Goal: Information Seeking & Learning: Learn about a topic

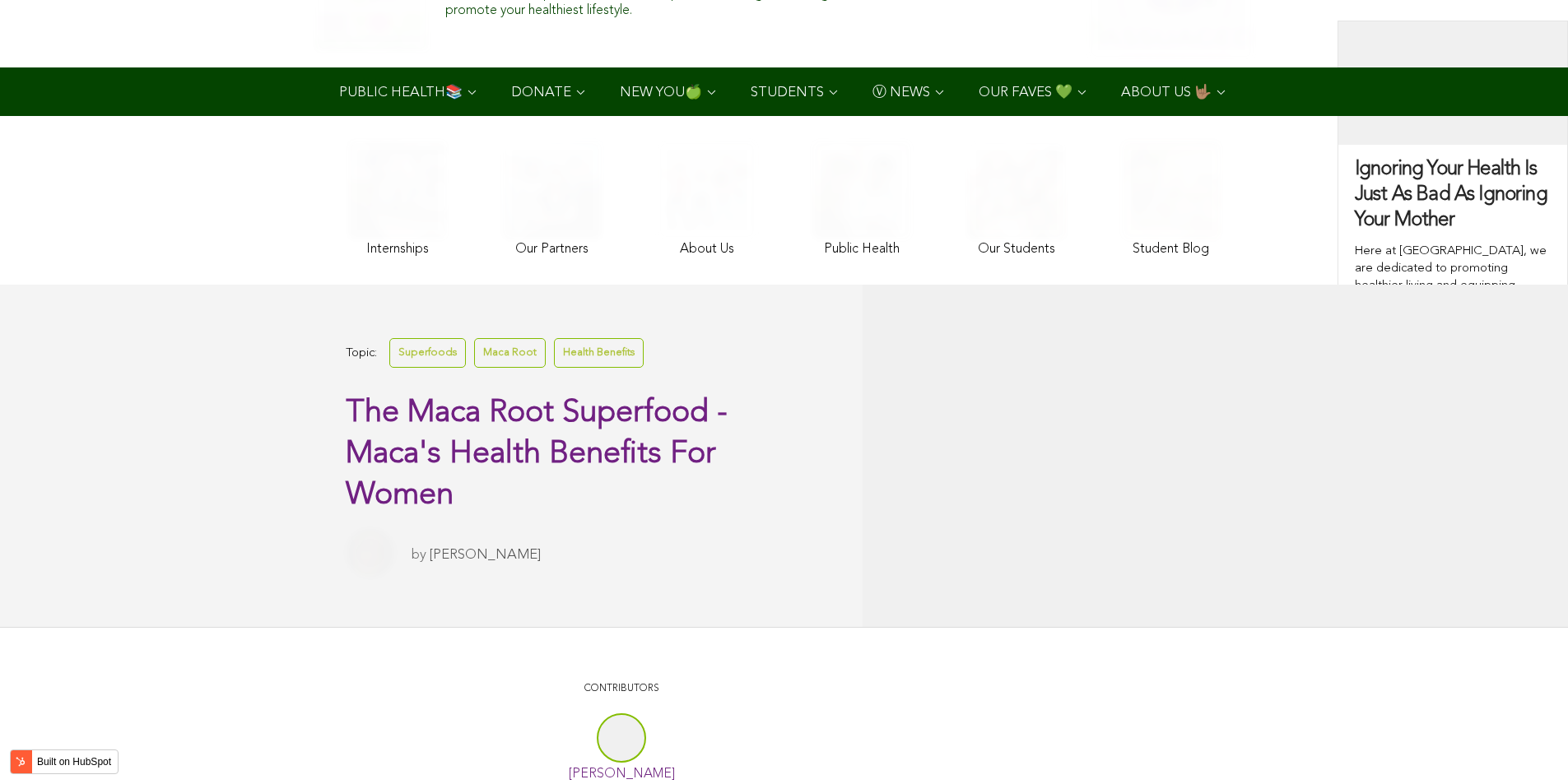
scroll to position [5508, 0]
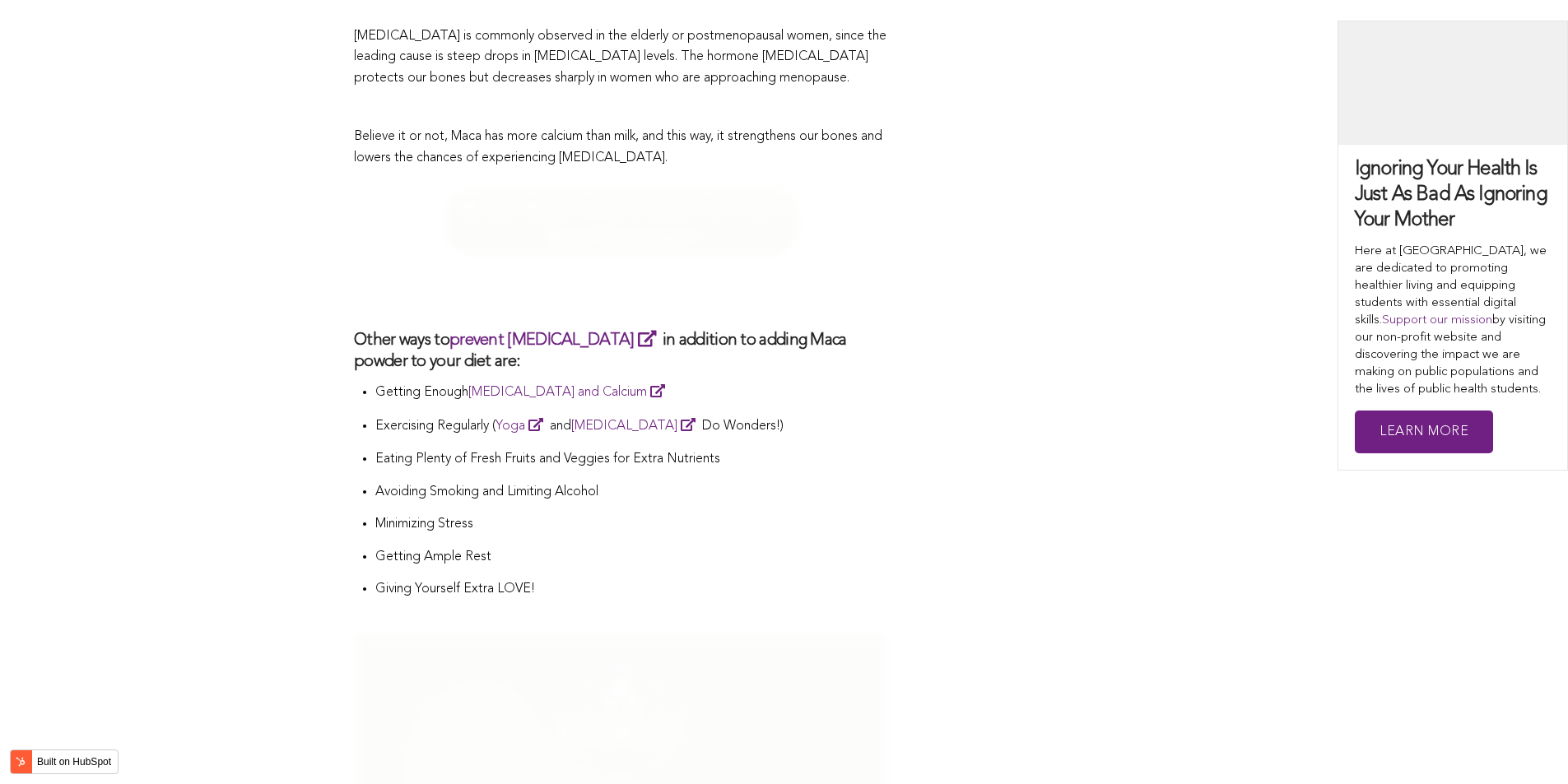
click at [482, 415] on li "Exercising Regularly ( Yoga and [MEDICAL_DATA] Do Wonders!)" at bounding box center [631, 431] width 514 height 34
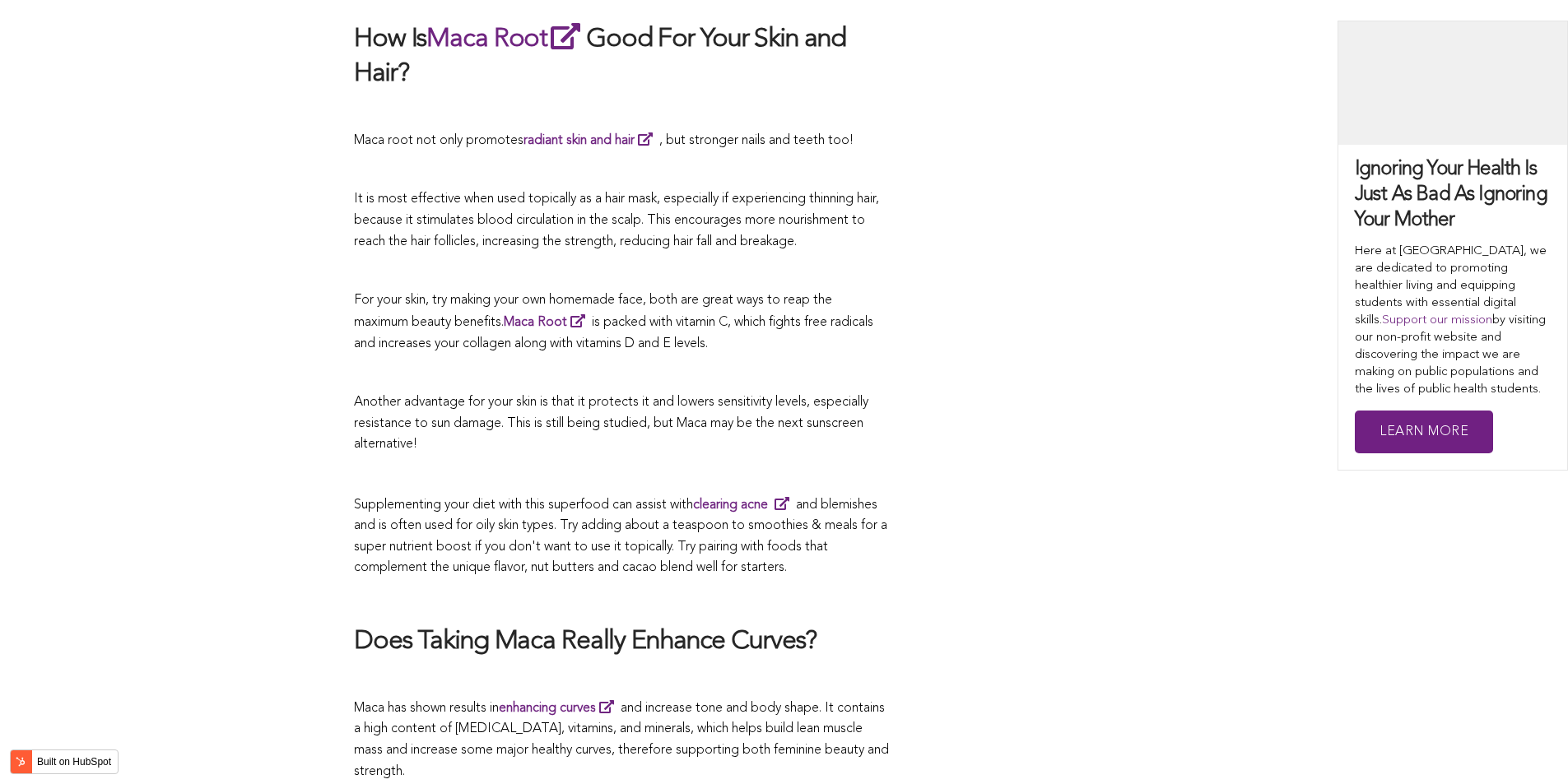
scroll to position [3900, 0]
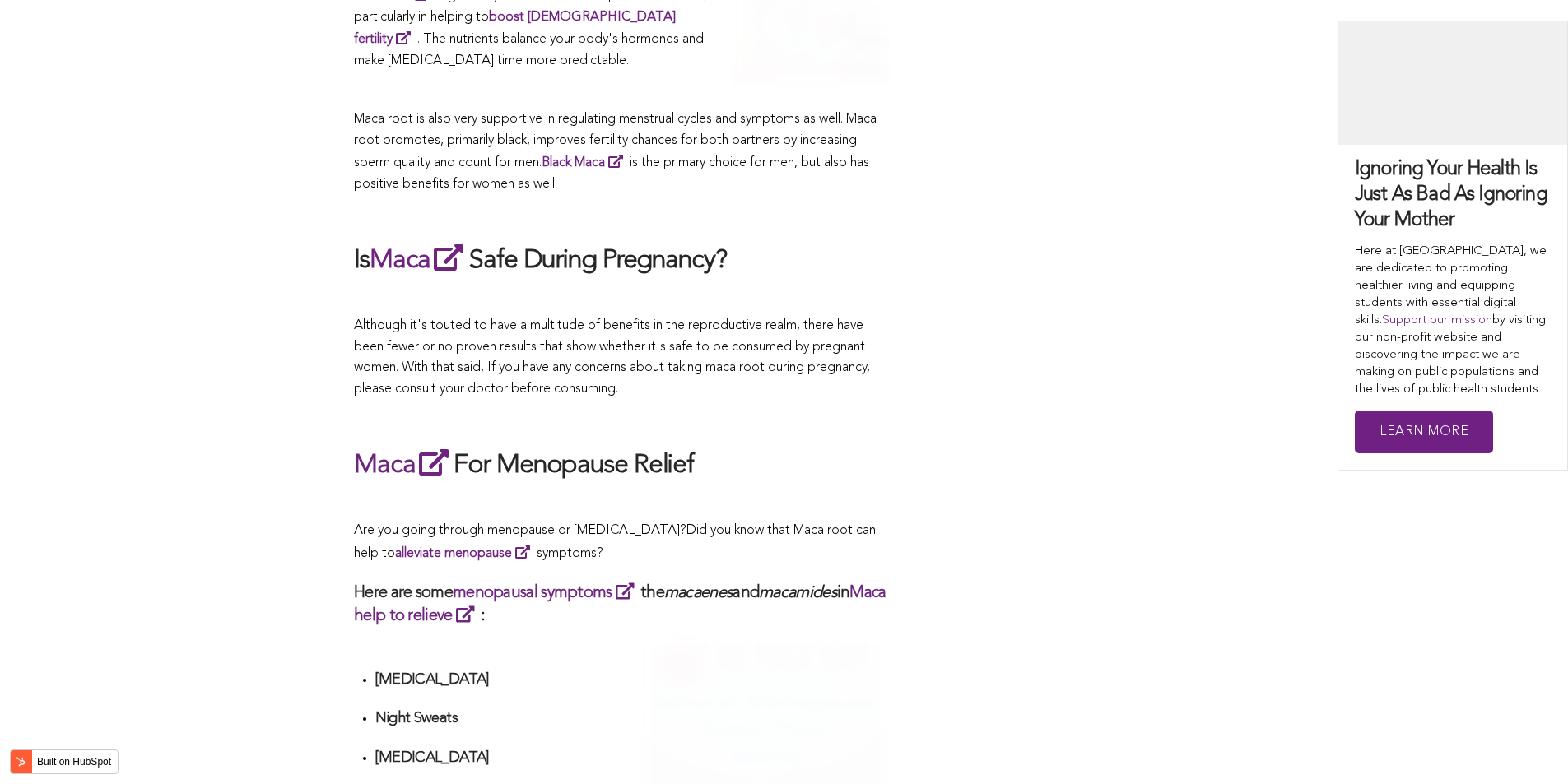
click at [837, 408] on p at bounding box center [621, 419] width 535 height 21
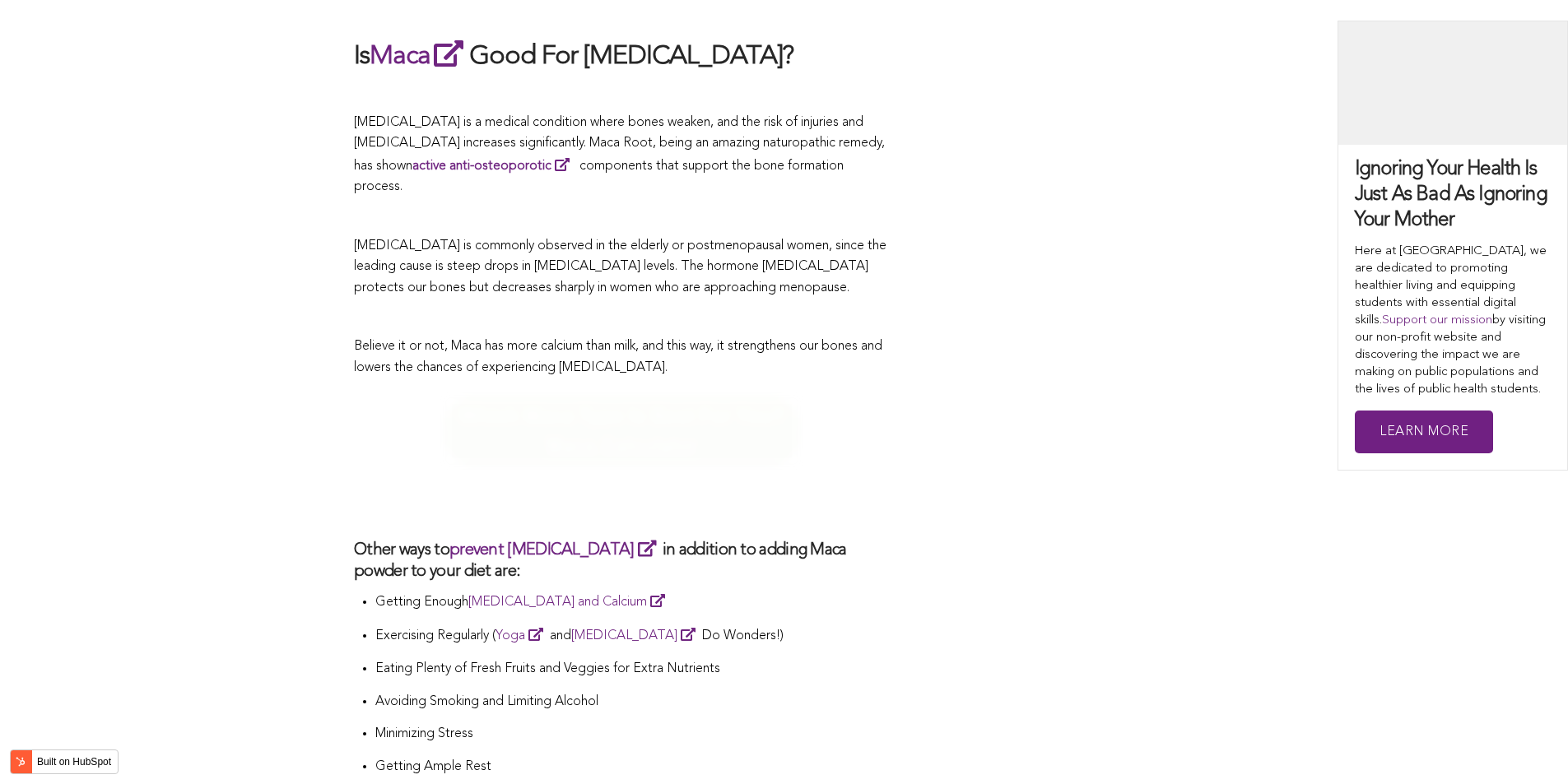
scroll to position [6991, 0]
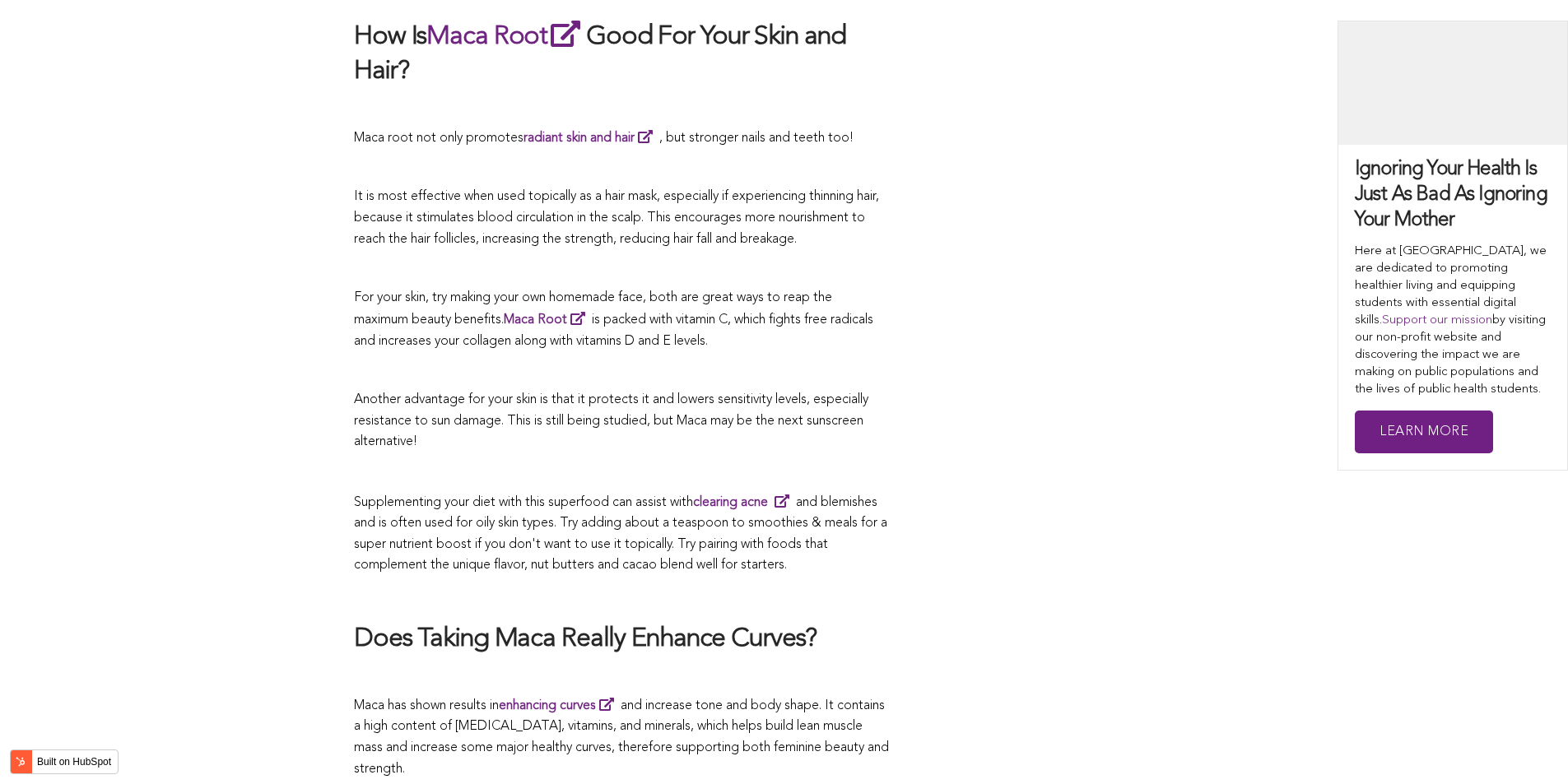
click at [760, 392] on p "Another advantage for your skin is that it protects it and lowers sensitivity l…" at bounding box center [621, 422] width 535 height 64
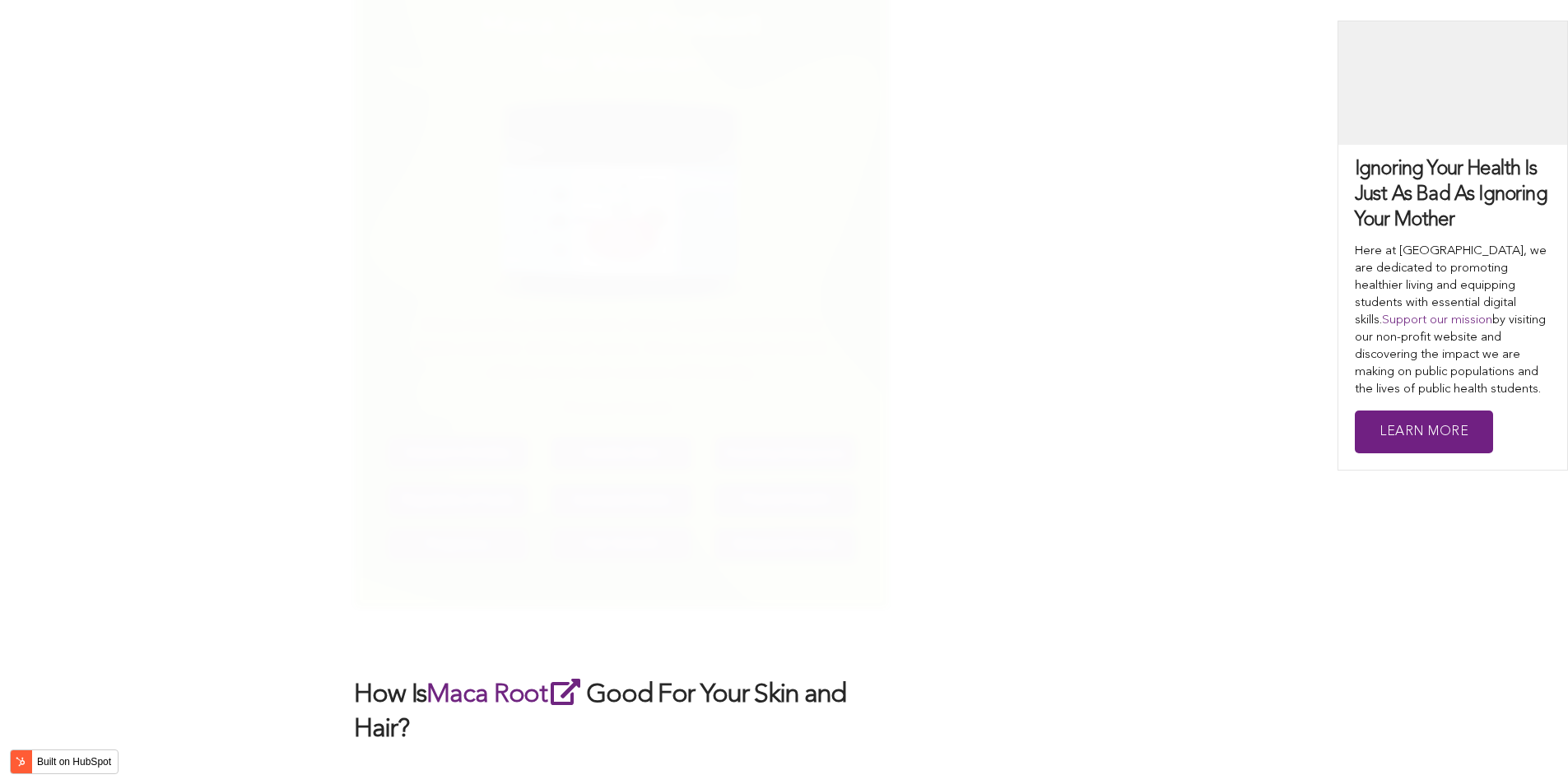
scroll to position [4859, 0]
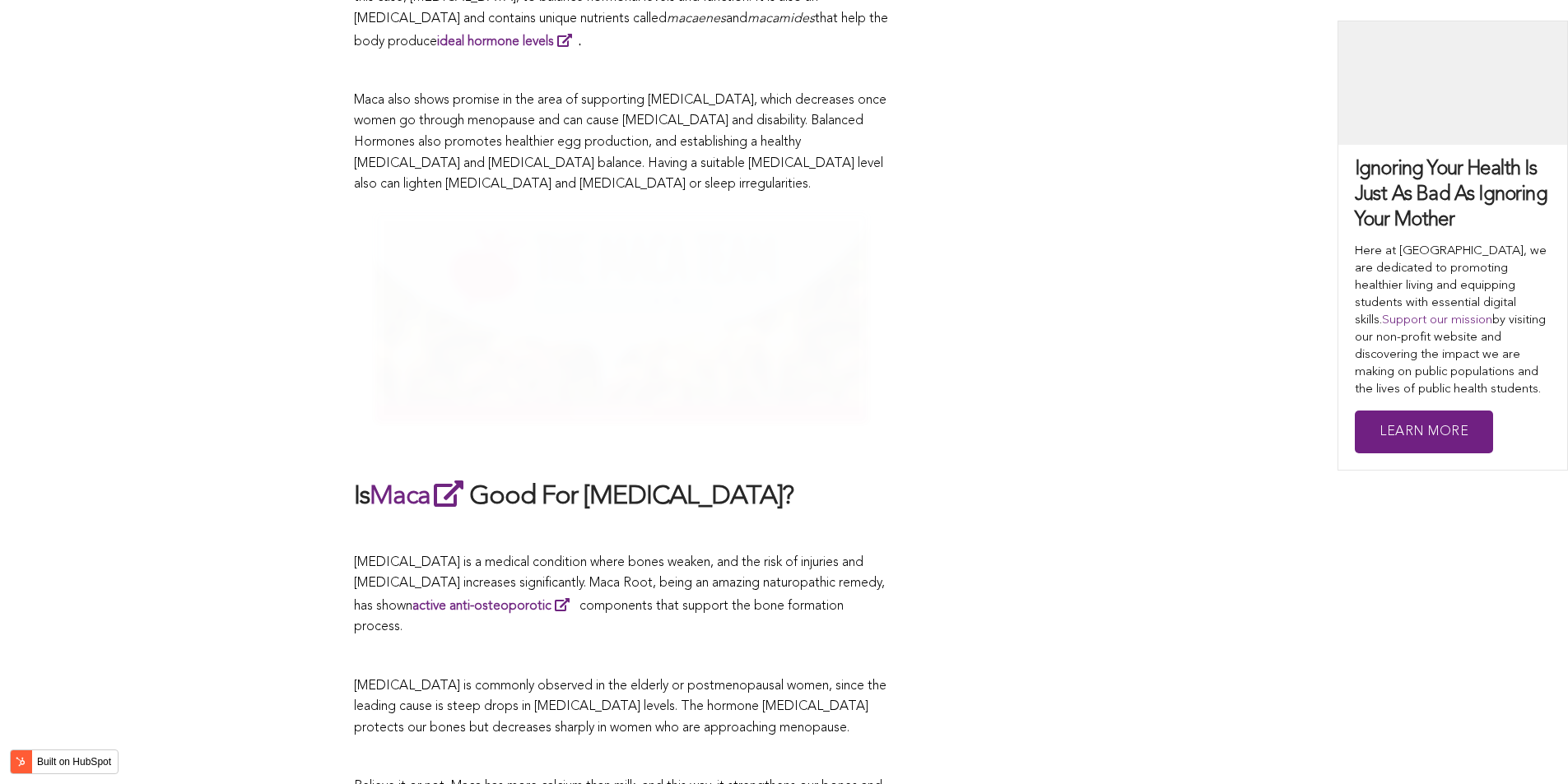
click at [941, 392] on div "CONTRIBUTORS [PERSON_NAME] Share this What Are The Health Benefits of Maca For …" at bounding box center [784, 113] width 860 height 8252
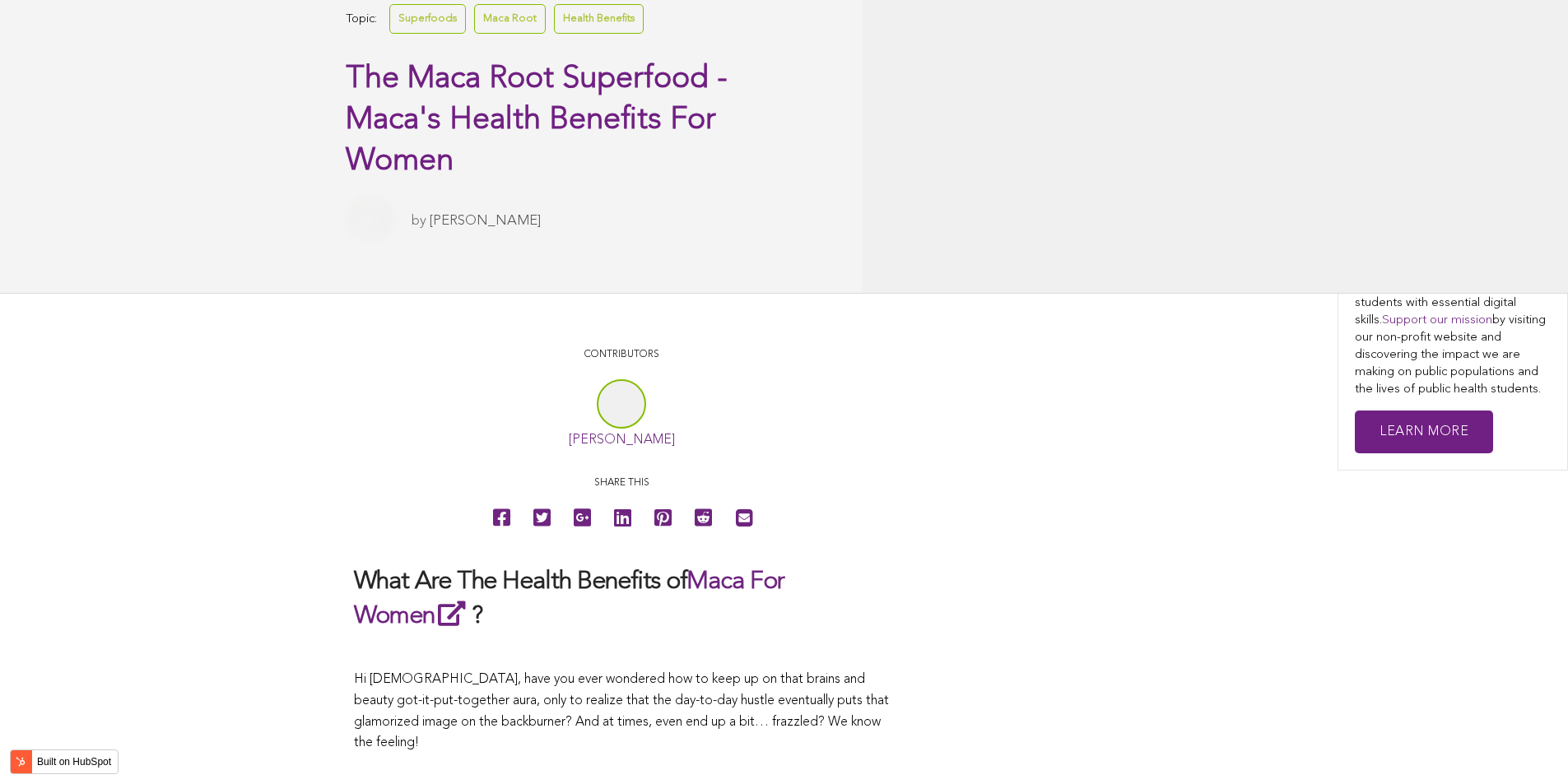
scroll to position [5640, 0]
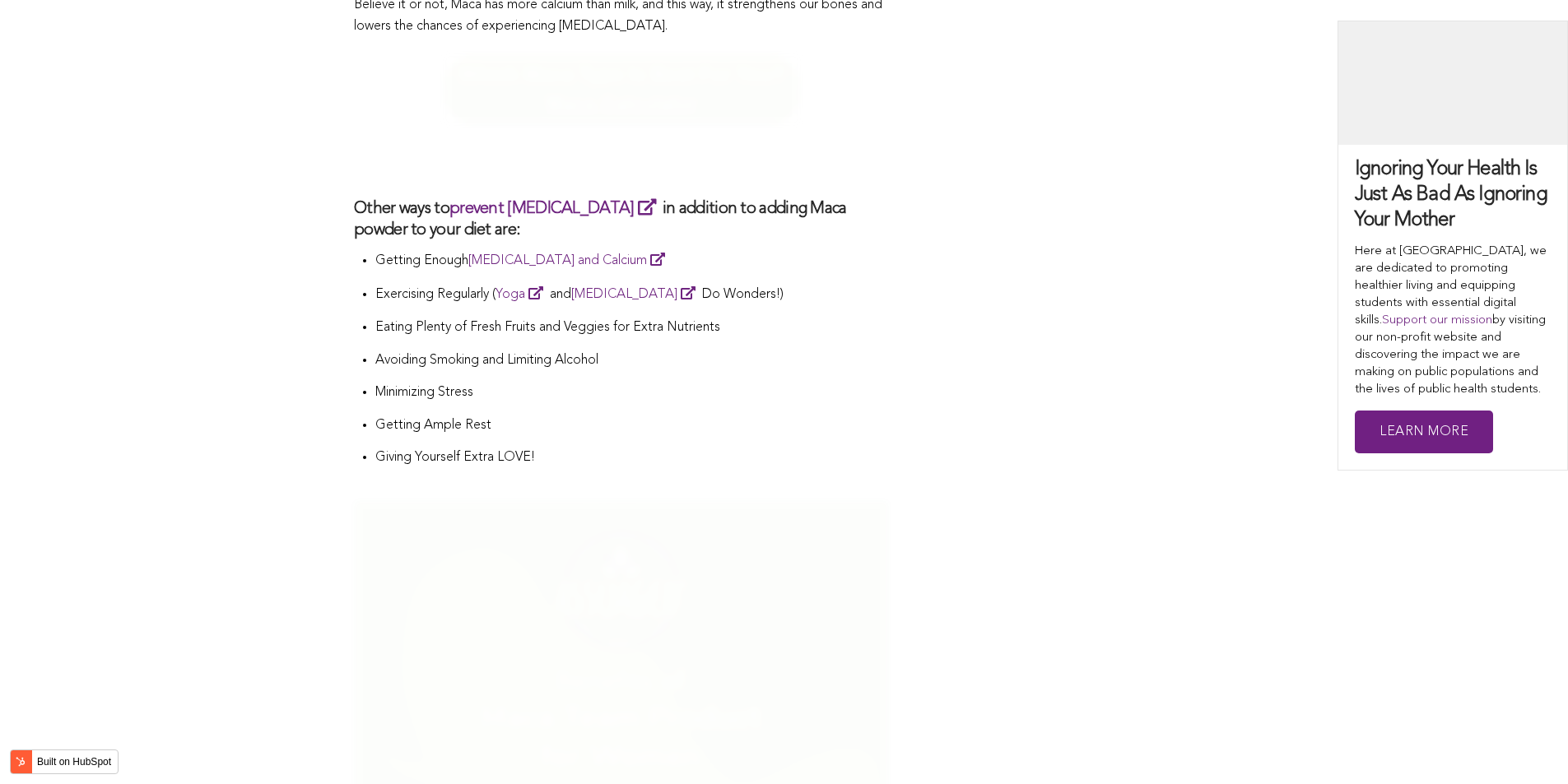
click at [548, 415] on li "Getting Ample Rest" at bounding box center [631, 431] width 514 height 33
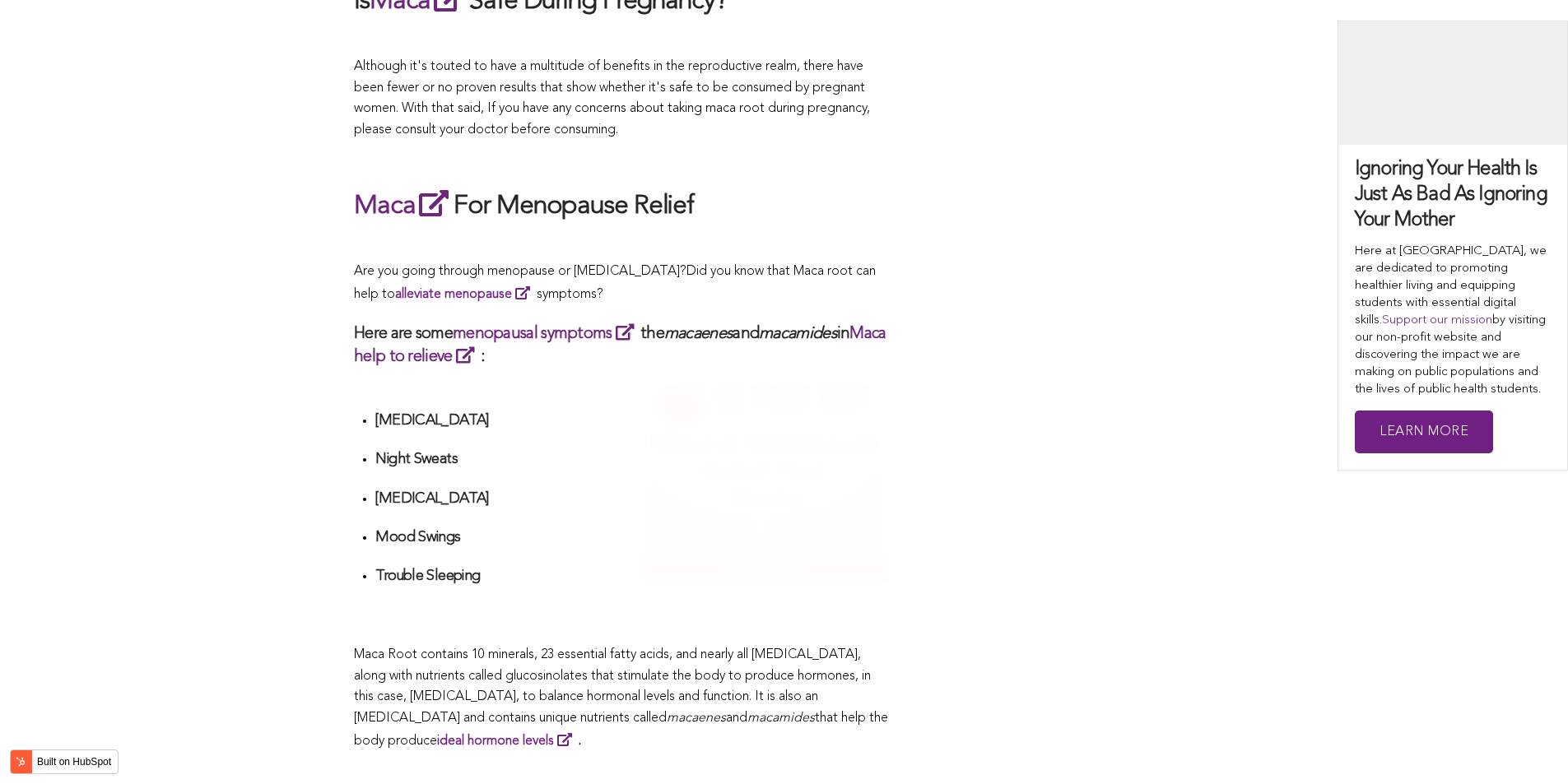
scroll to position [2485, 0]
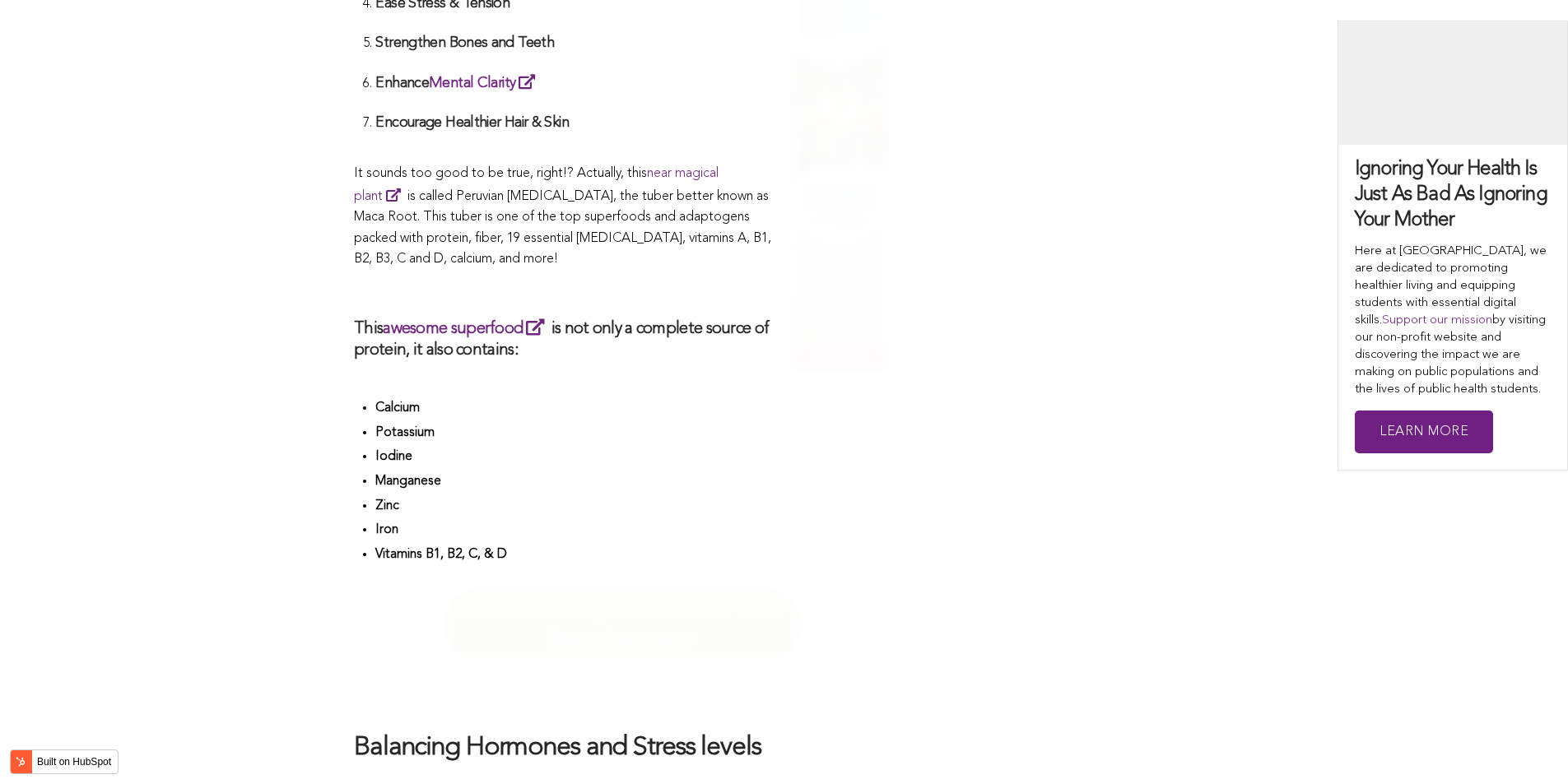
click at [808, 398] on li "Calcium" at bounding box center [631, 410] width 514 height 25
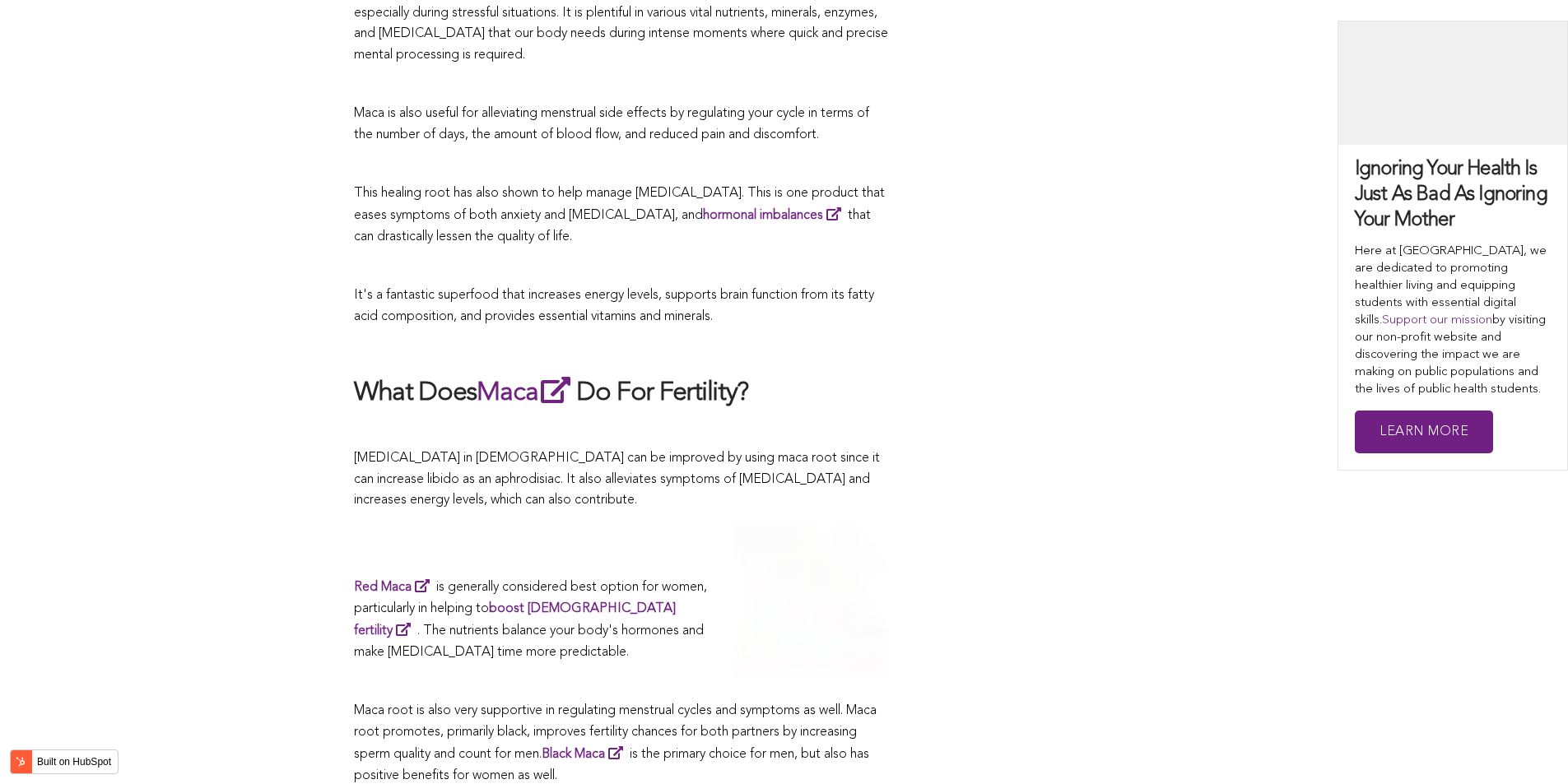
scroll to position [5686, 0]
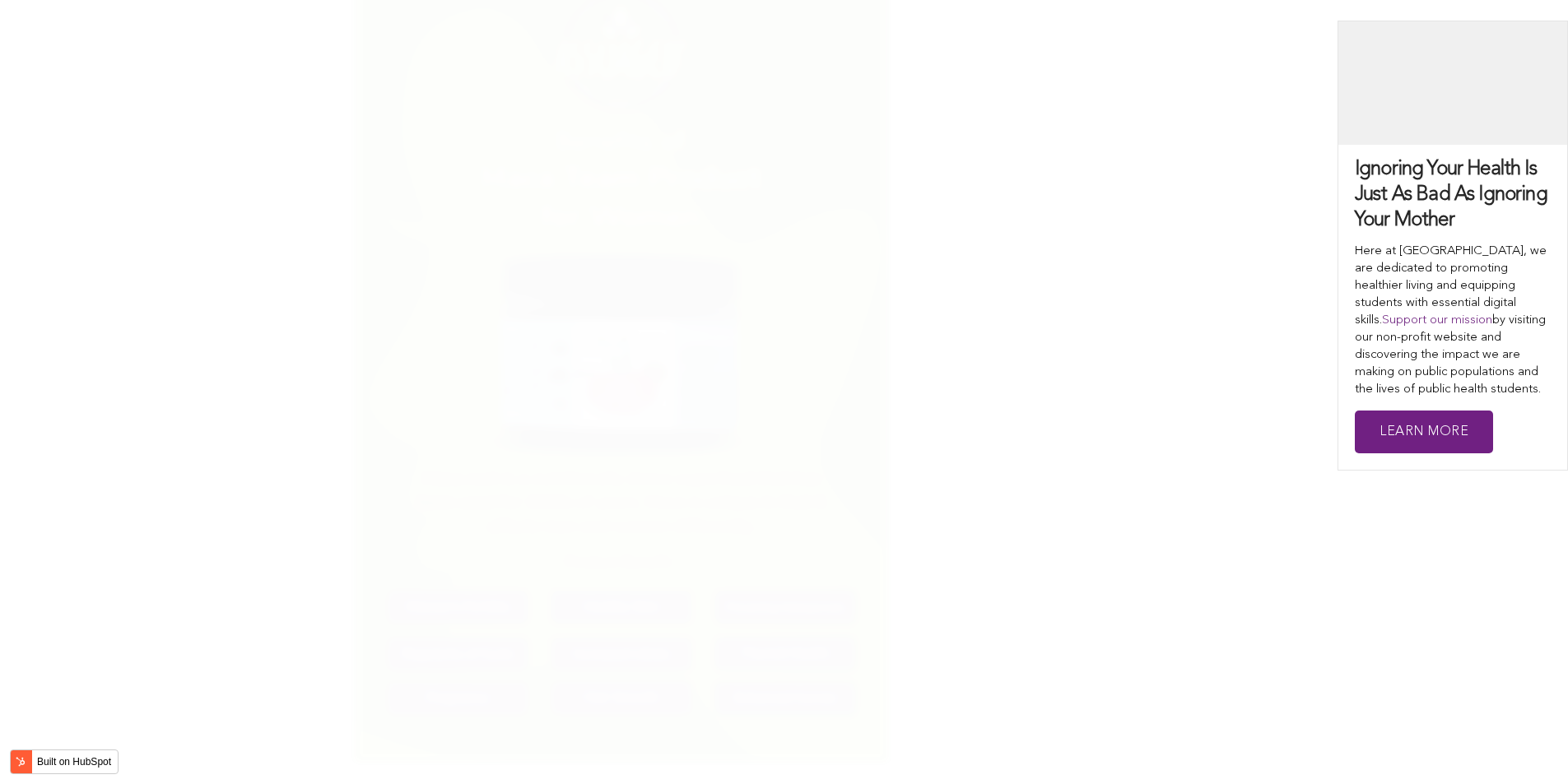
scroll to position [5462, 0]
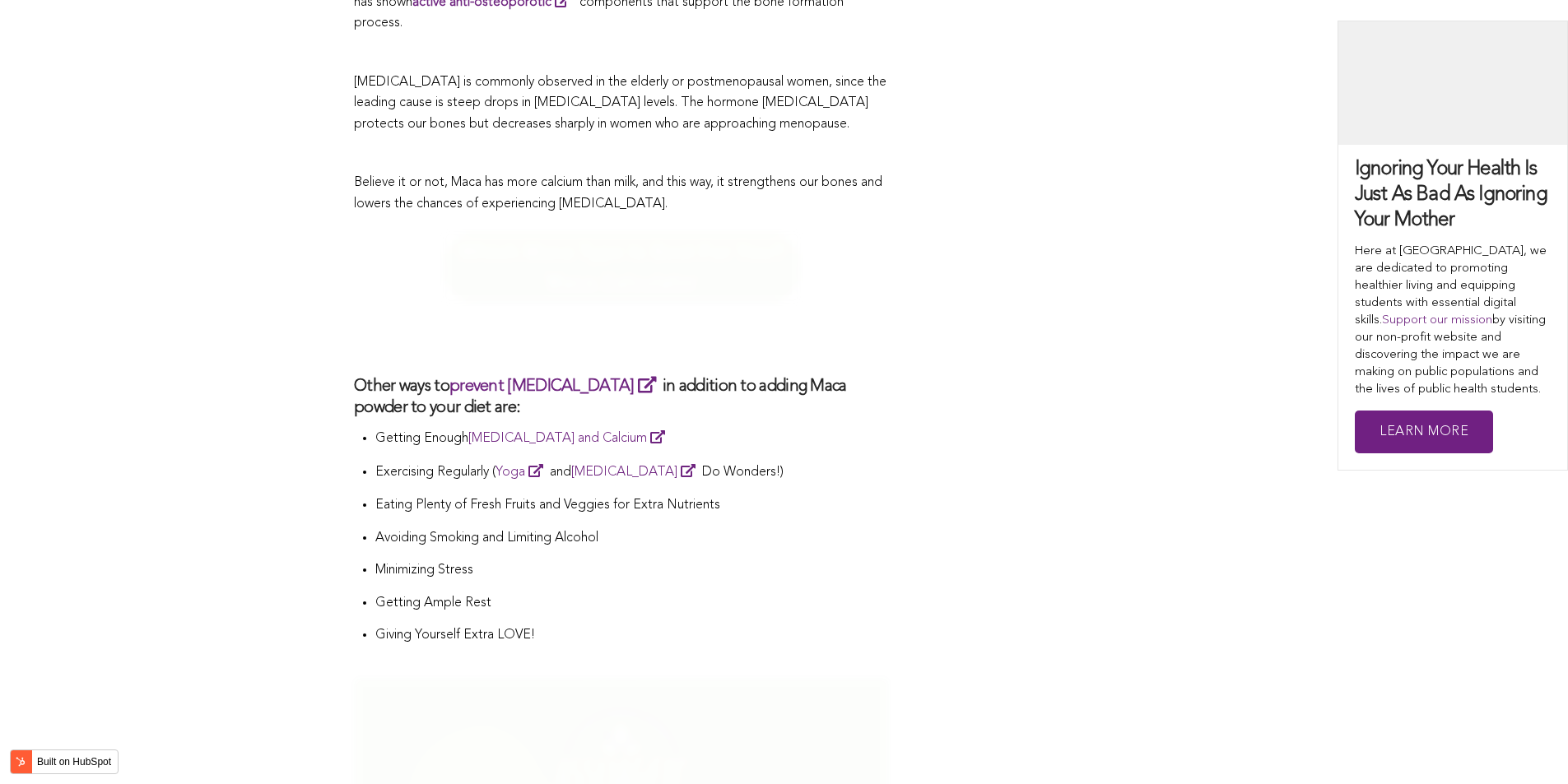
click at [688, 427] on p "Getting Enough [MEDICAL_DATA] and Calcium" at bounding box center [631, 438] width 514 height 23
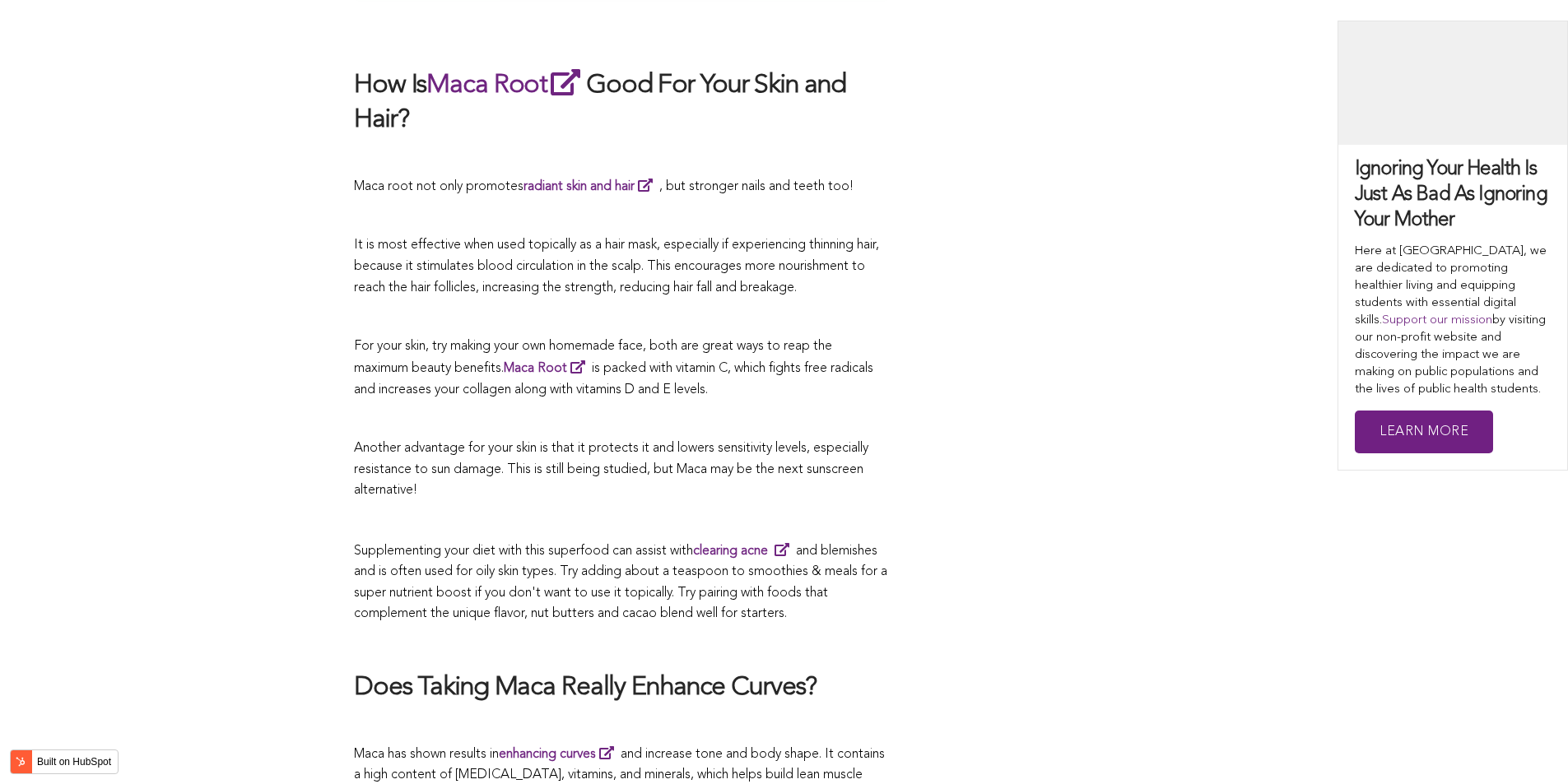
scroll to position [5875, 0]
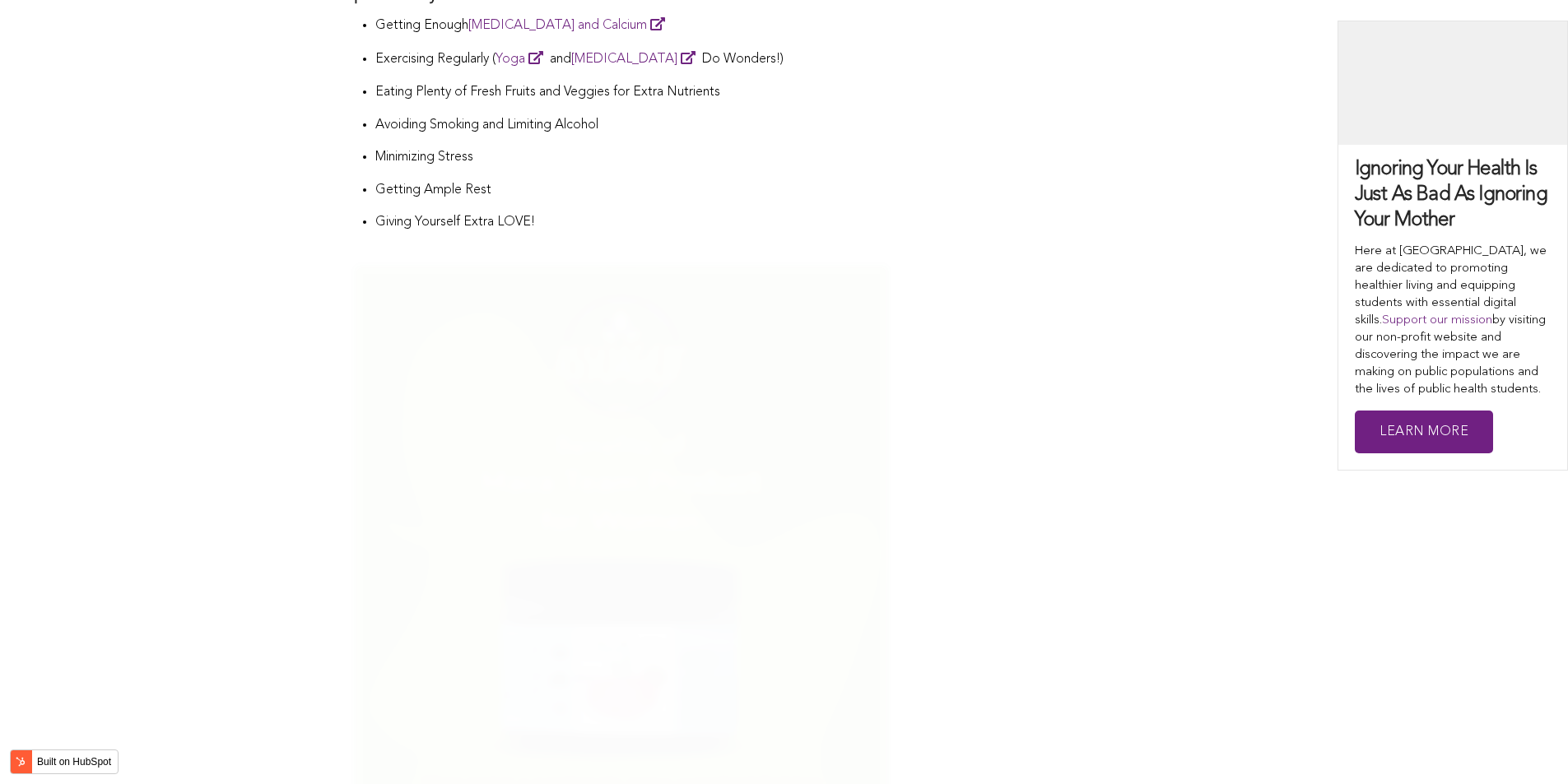
click at [801, 392] on img at bounding box center [621, 666] width 535 height 802
